Goal: Task Accomplishment & Management: Use online tool/utility

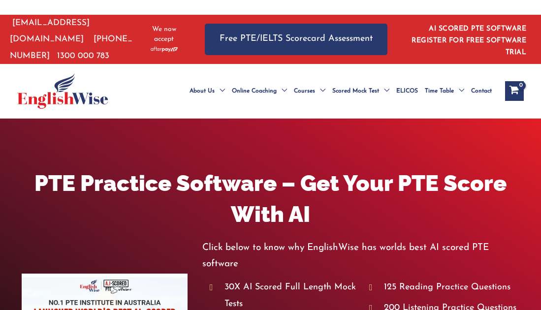
scroll to position [266, 0]
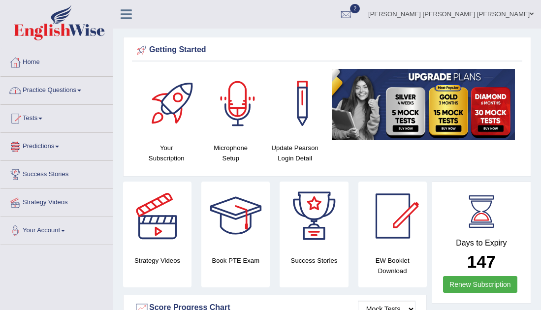
click at [37, 78] on link "Practice Questions" at bounding box center [56, 89] width 112 height 25
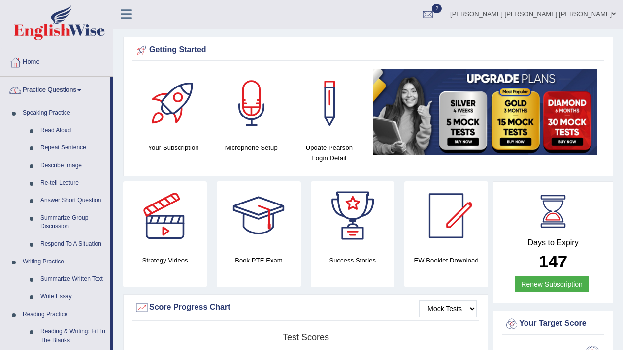
click at [38, 89] on link "Practice Questions" at bounding box center [55, 89] width 110 height 25
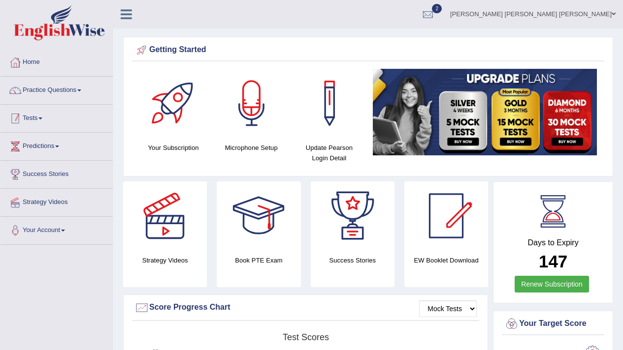
click at [38, 118] on link "Tests" at bounding box center [56, 117] width 112 height 25
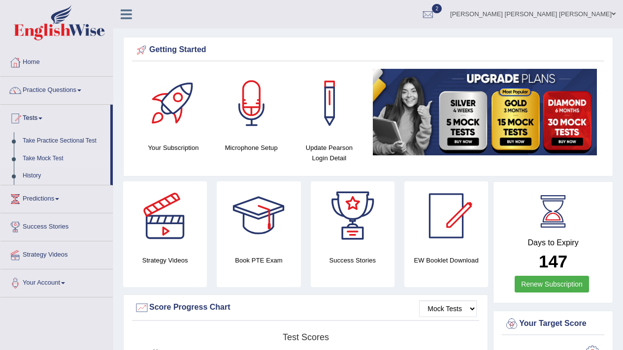
click at [47, 159] on link "Take Mock Test" at bounding box center [64, 159] width 92 height 18
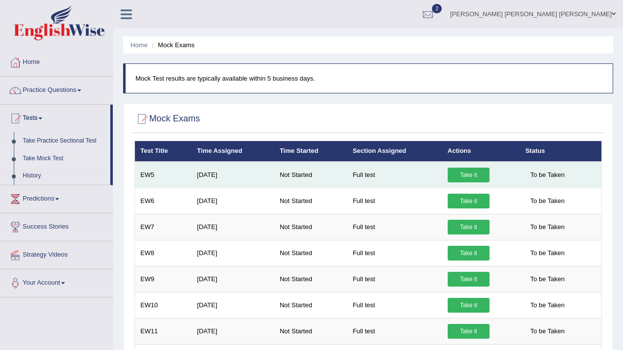
click at [463, 176] on link "Take it" at bounding box center [468, 175] width 42 height 15
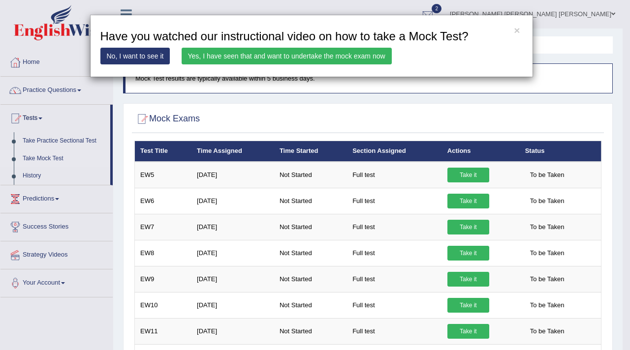
click at [245, 50] on link "Yes, I have seen that and want to undertake the mock exam now" at bounding box center [287, 56] width 210 height 17
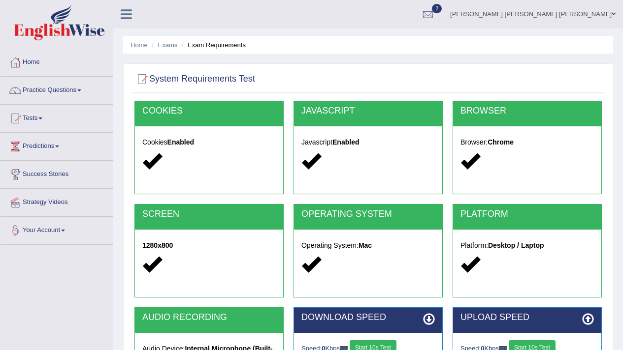
click at [417, 86] on div at bounding box center [367, 79] width 467 height 20
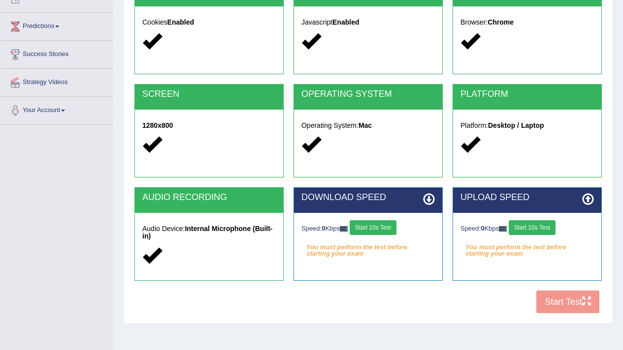
scroll to position [166, 0]
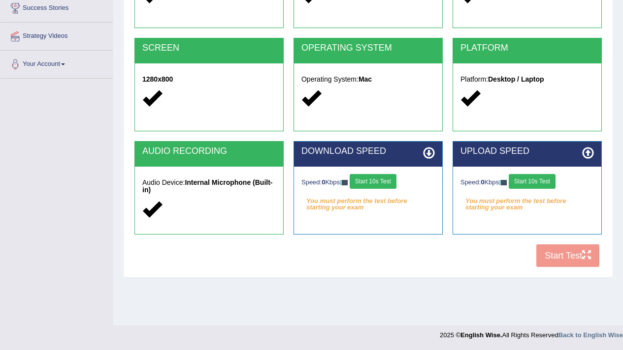
click at [385, 183] on button "Start 10s Test" at bounding box center [372, 181] width 47 height 15
click at [385, 183] on button "Start 10s Test" at bounding box center [383, 181] width 47 height 15
click at [527, 181] on button "Start 10s Test" at bounding box center [531, 181] width 47 height 15
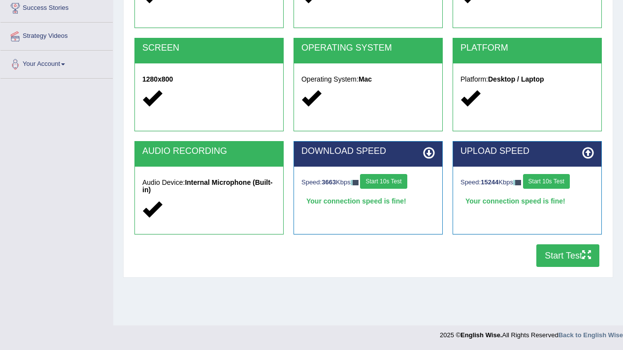
click at [549, 185] on button "Start 10s Test" at bounding box center [546, 181] width 47 height 15
click at [561, 256] on button "Start Test" at bounding box center [567, 256] width 63 height 23
